Goal: Task Accomplishment & Management: Complete application form

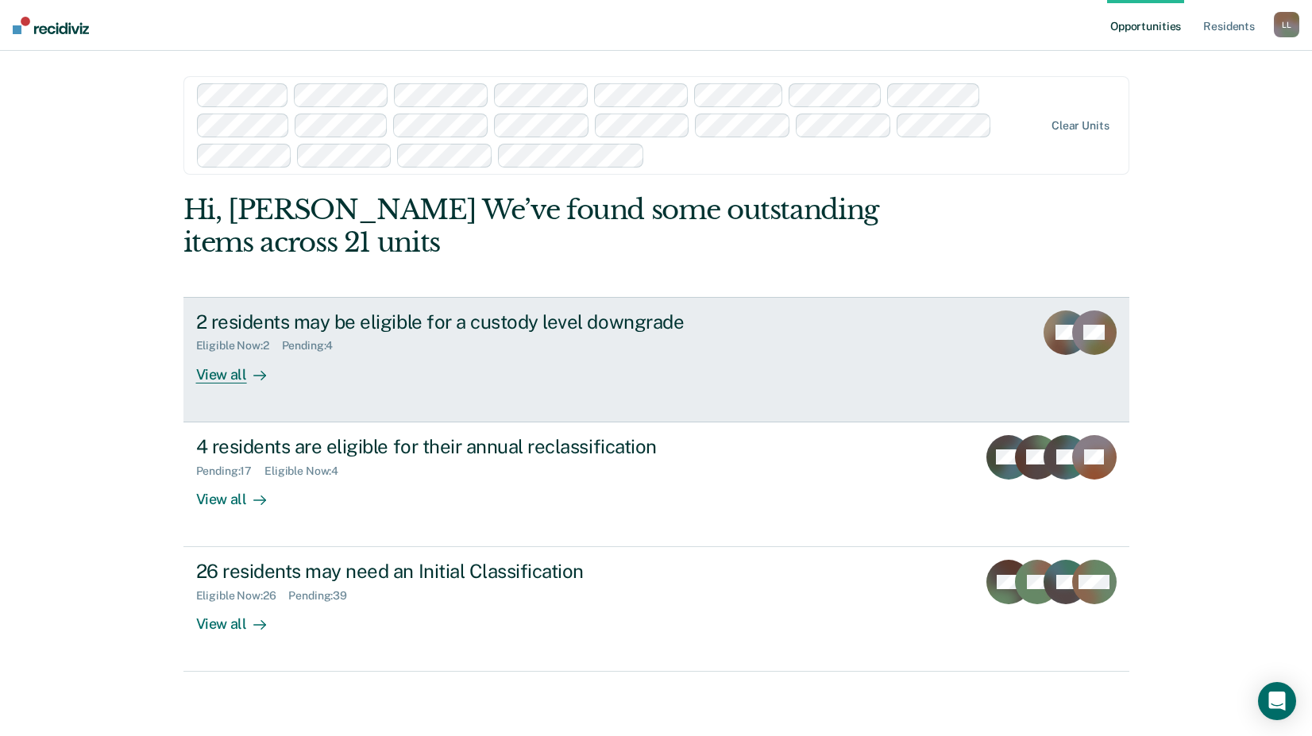
click at [338, 337] on div "Eligible Now : 2 Pending : 4" at bounding box center [474, 343] width 557 height 20
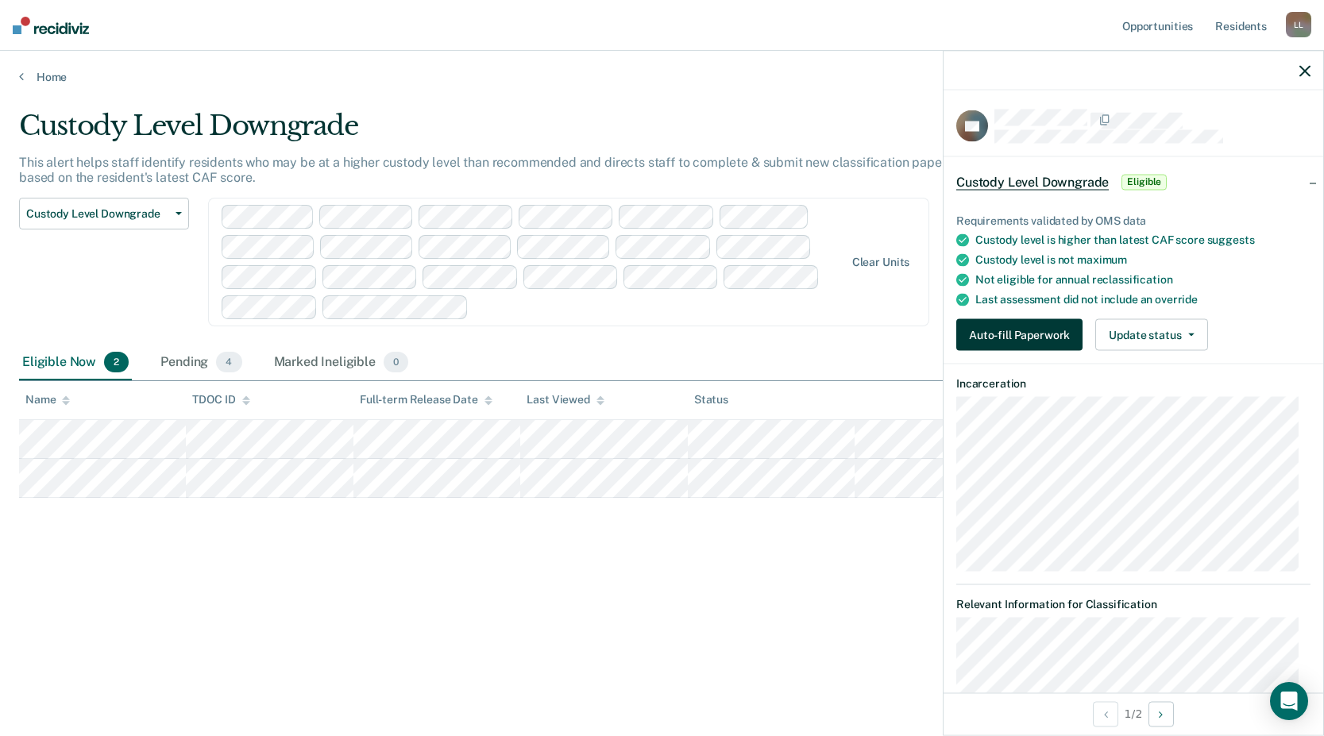
click at [1054, 345] on button "Auto-fill Paperwork" at bounding box center [1019, 335] width 126 height 32
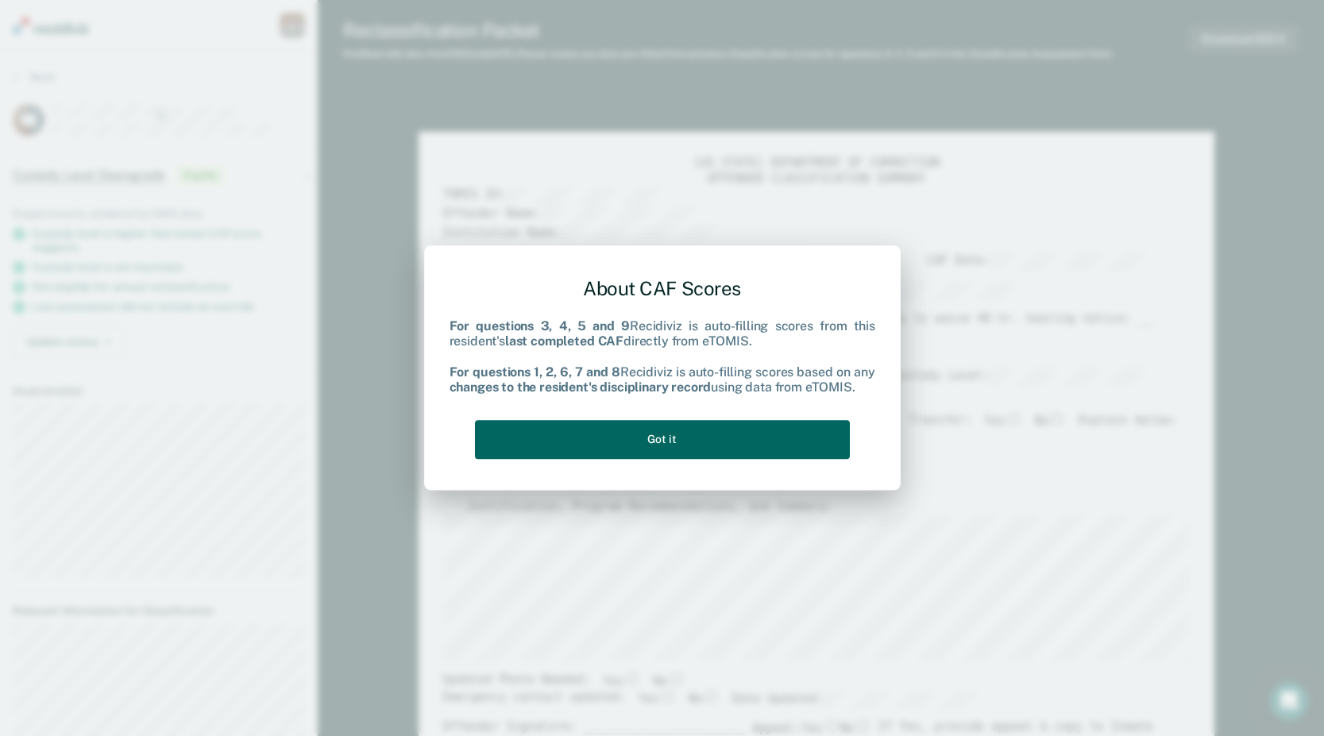
click at [702, 434] on button "Got it" at bounding box center [662, 439] width 375 height 39
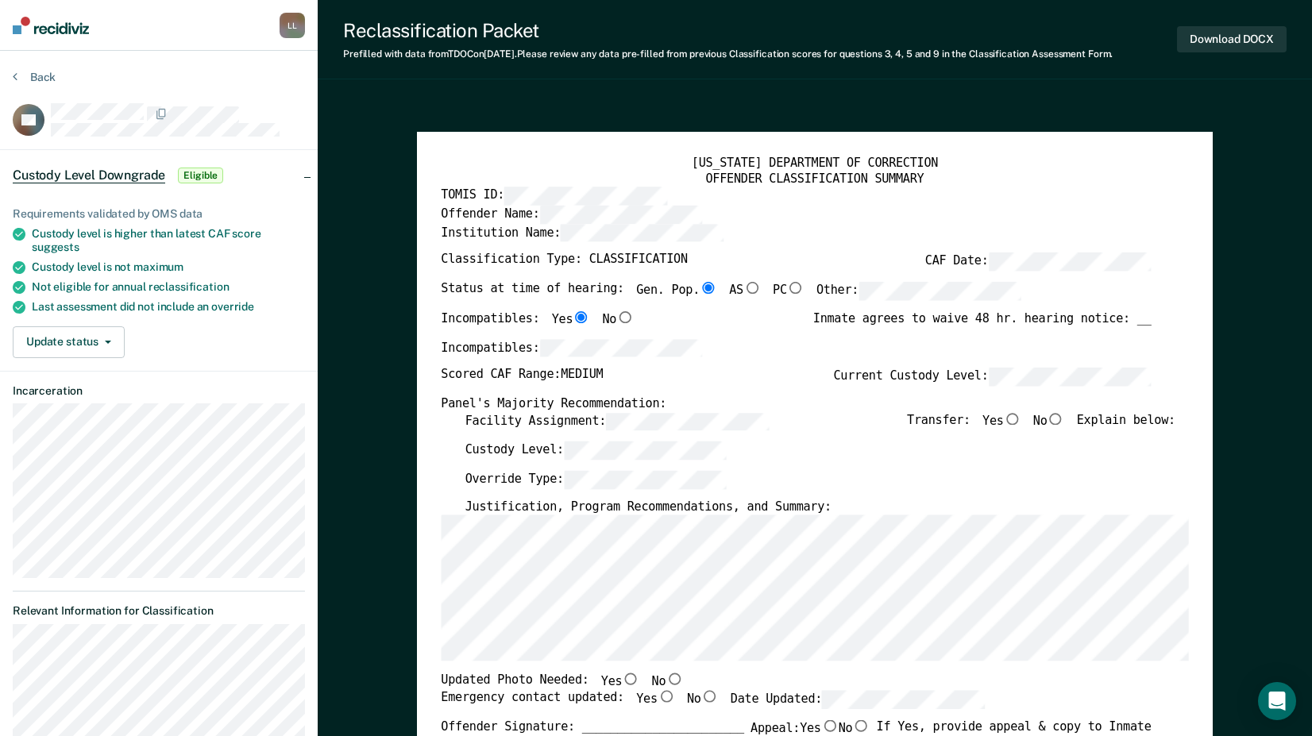
type textarea "x"
click at [71, 332] on button "Update status" at bounding box center [69, 342] width 112 height 32
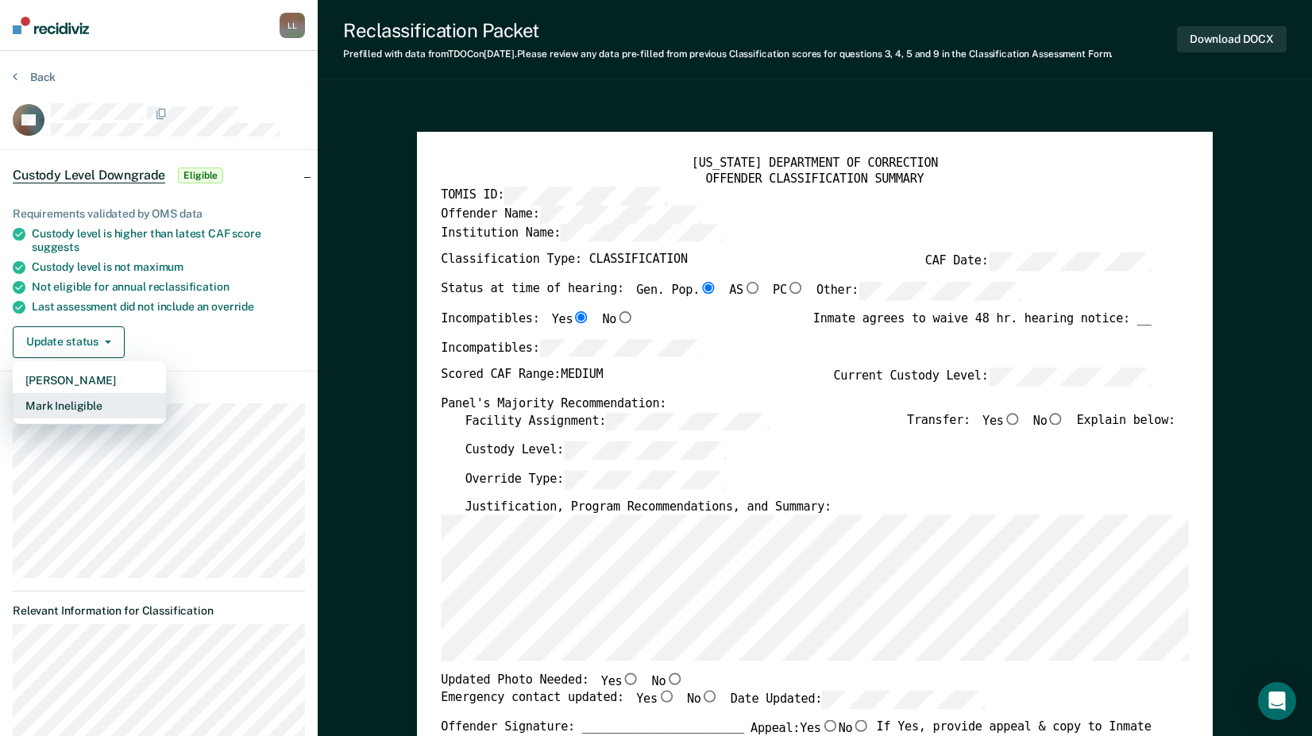
click at [88, 407] on button "Mark Ineligible" at bounding box center [89, 405] width 153 height 25
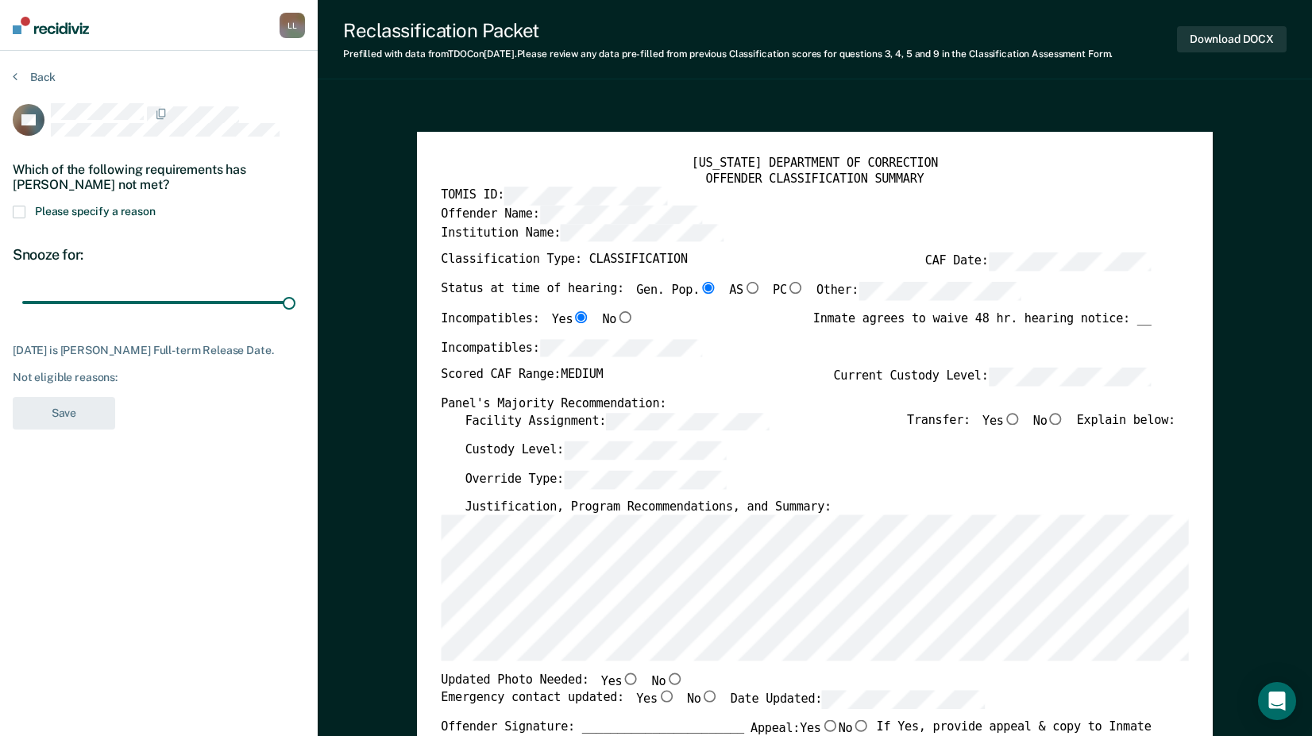
click at [20, 208] on span at bounding box center [19, 212] width 13 height 13
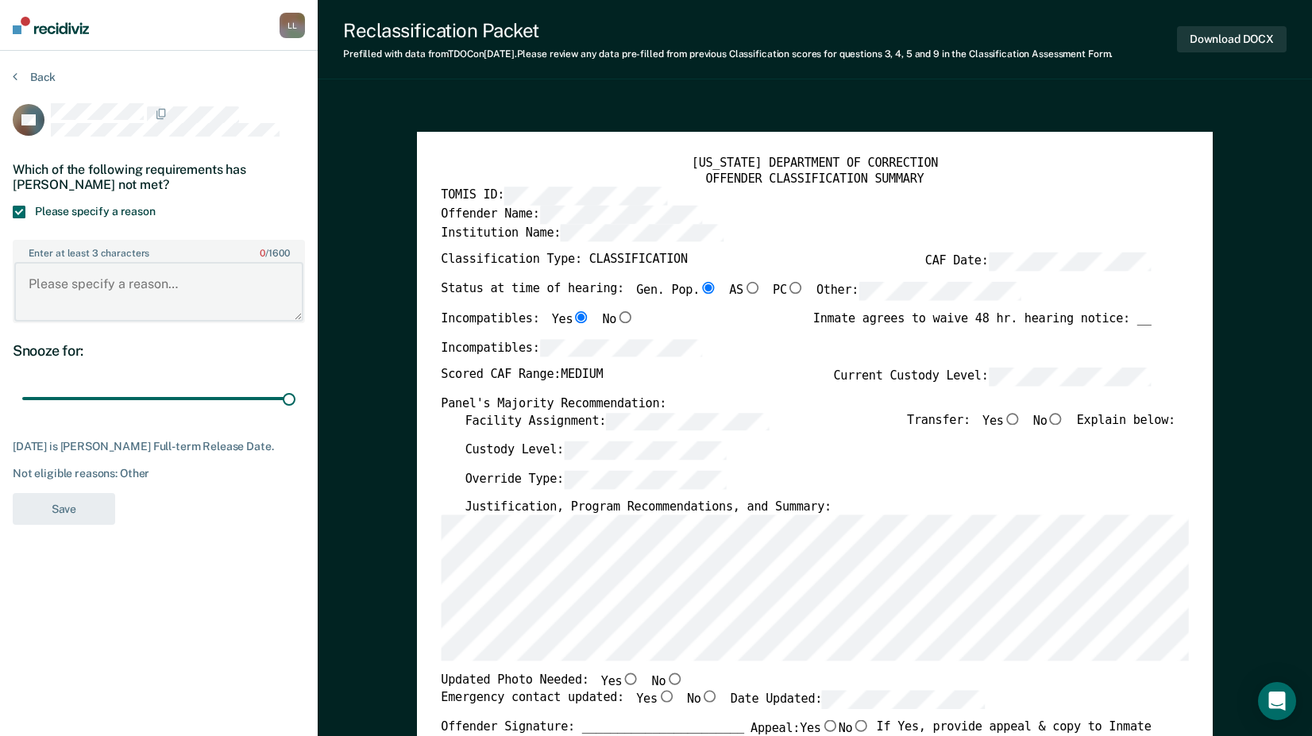
click at [93, 291] on textarea "Enter at least 3 characters 0 / 1600" at bounding box center [158, 291] width 289 height 59
type textarea "O"
click at [28, 284] on textarea "two or more priors" at bounding box center [158, 291] width 289 height 59
click at [35, 280] on textarea "offender has two or more priors" at bounding box center [158, 291] width 289 height 59
click at [240, 284] on textarea "Offender has two or more priors" at bounding box center [158, 291] width 289 height 59
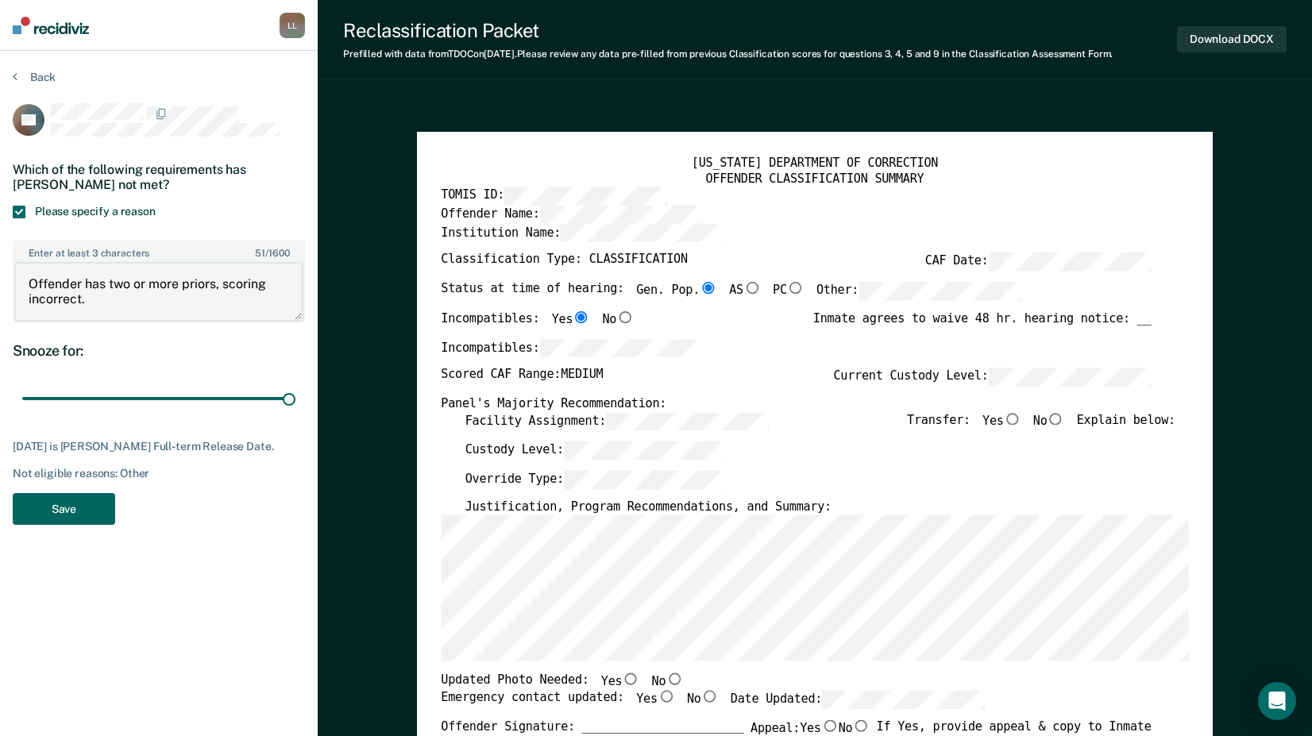
type textarea "Offender has two or more priors, scoring incorrect."
click at [42, 526] on button "Save" at bounding box center [64, 509] width 102 height 33
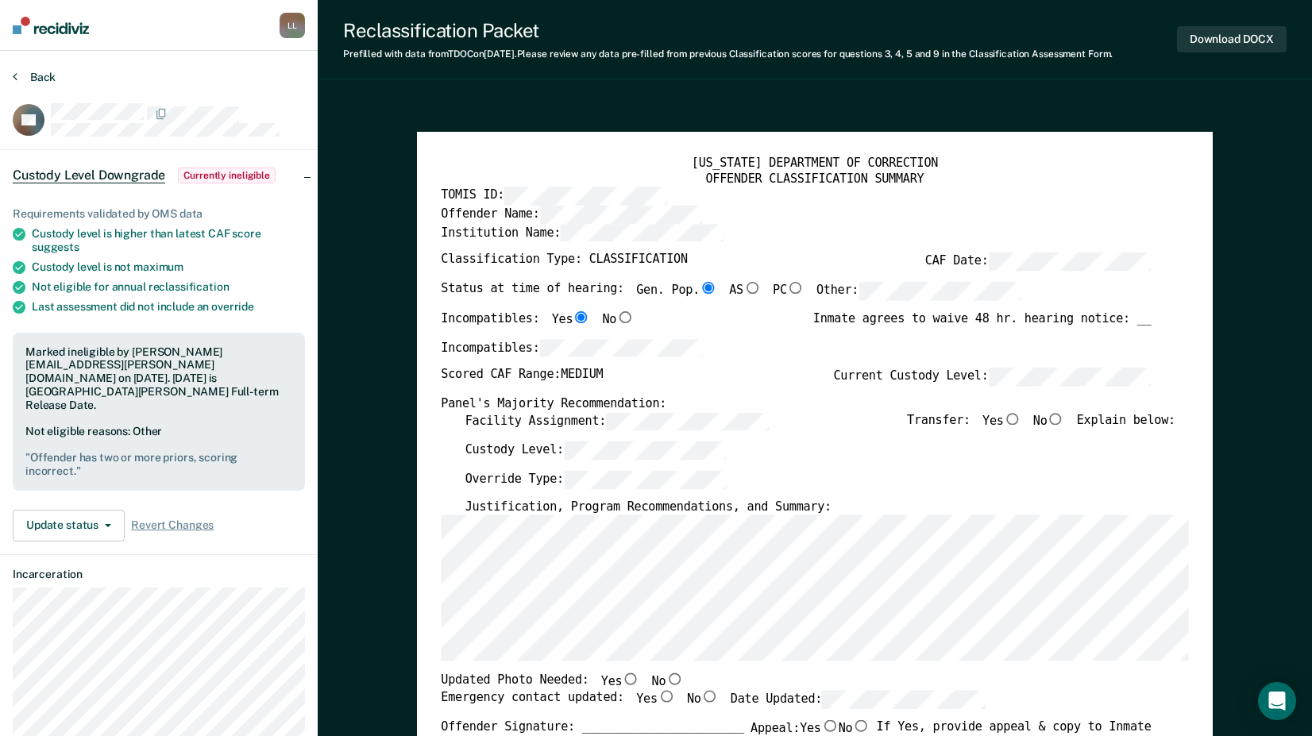
click at [33, 77] on button "Back" at bounding box center [34, 77] width 43 height 14
